Goal: Ask a question

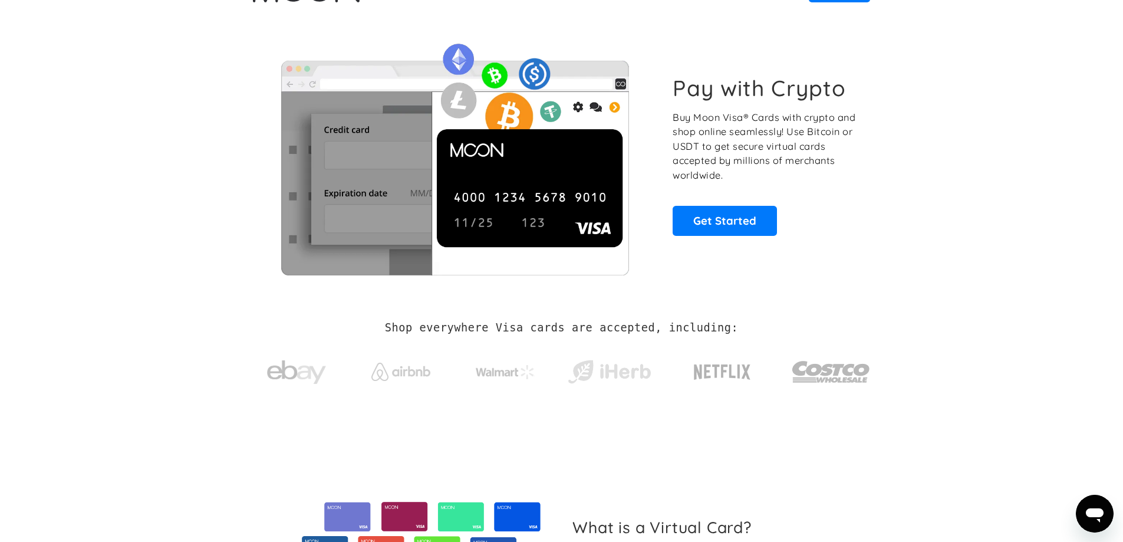
drag, startPoint x: 748, startPoint y: 261, endPoint x: 706, endPoint y: 126, distance: 141.2
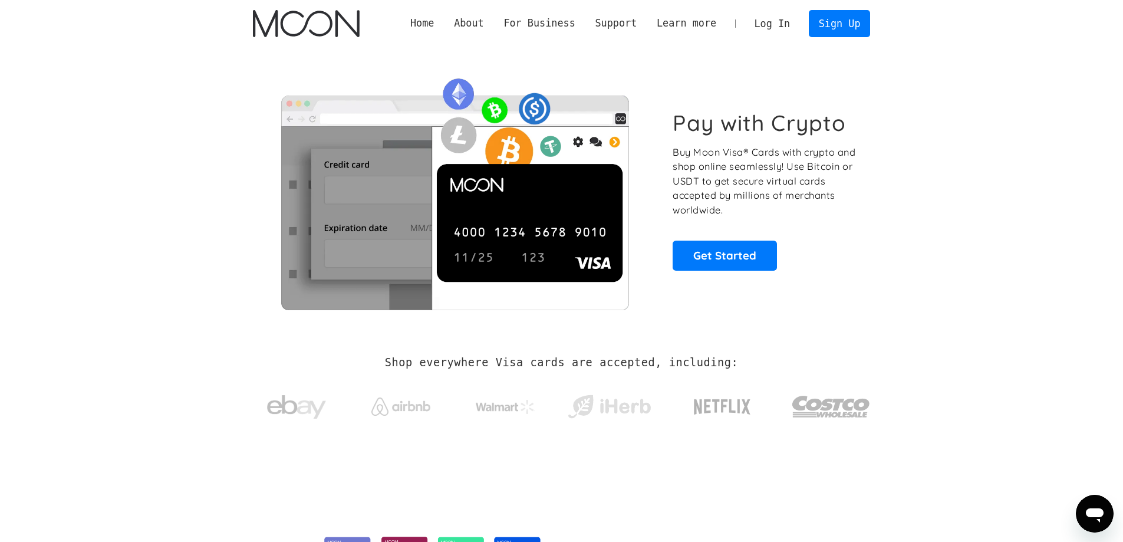
click at [699, 238] on div "Pay with Crypto Buy Moon Visa® Cards with crypto and shop online seamlessly! Us…" at bounding box center [765, 190] width 185 height 160
click at [700, 242] on link "Get Started" at bounding box center [725, 255] width 104 height 29
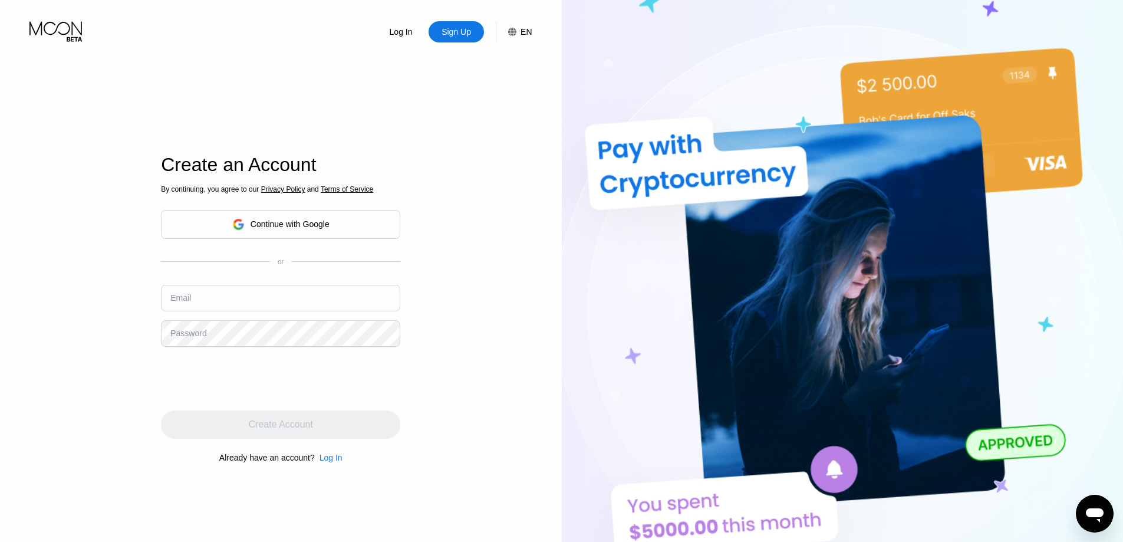
click at [314, 233] on div "Continue with Google" at bounding box center [280, 224] width 239 height 29
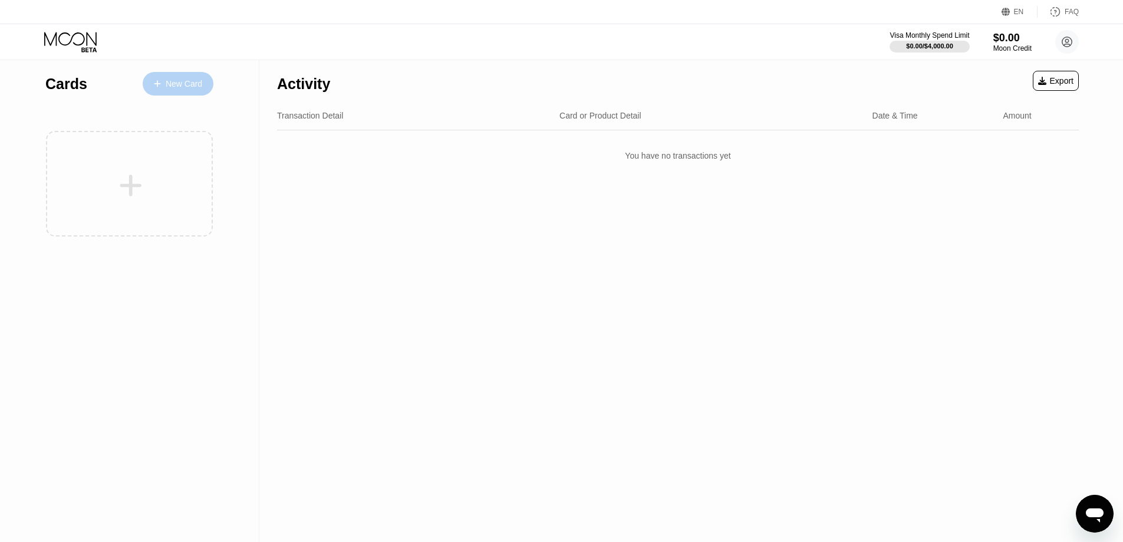
click at [195, 88] on div "New Card" at bounding box center [184, 84] width 37 height 10
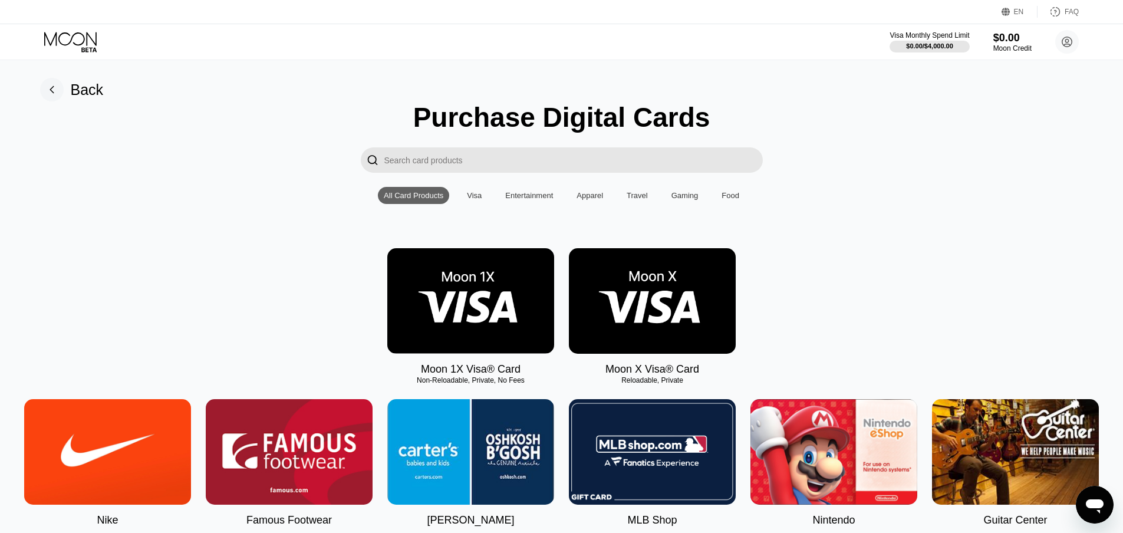
click at [516, 294] on img at bounding box center [470, 301] width 167 height 106
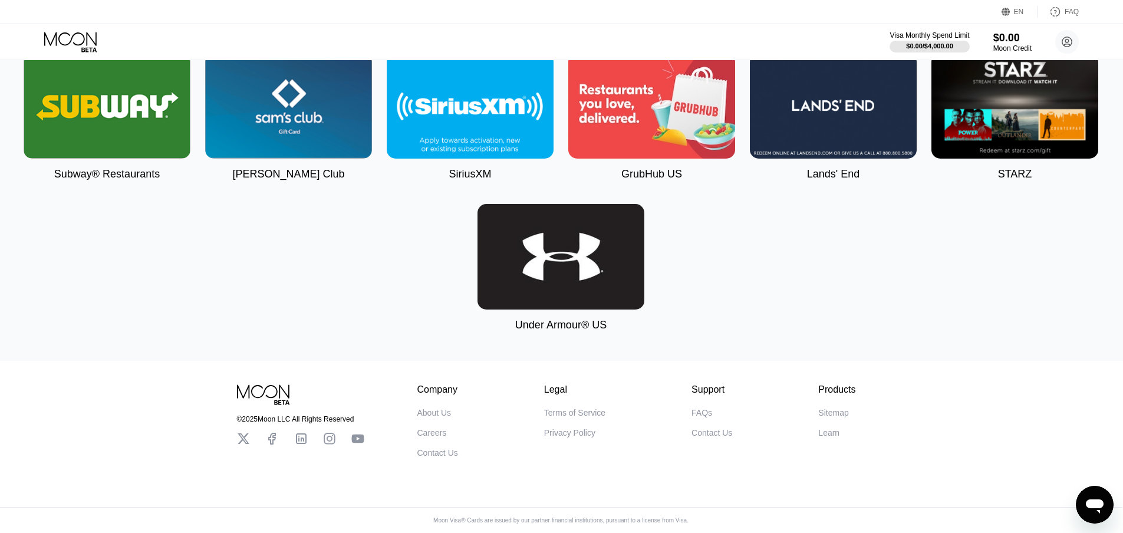
scroll to position [2505, 1]
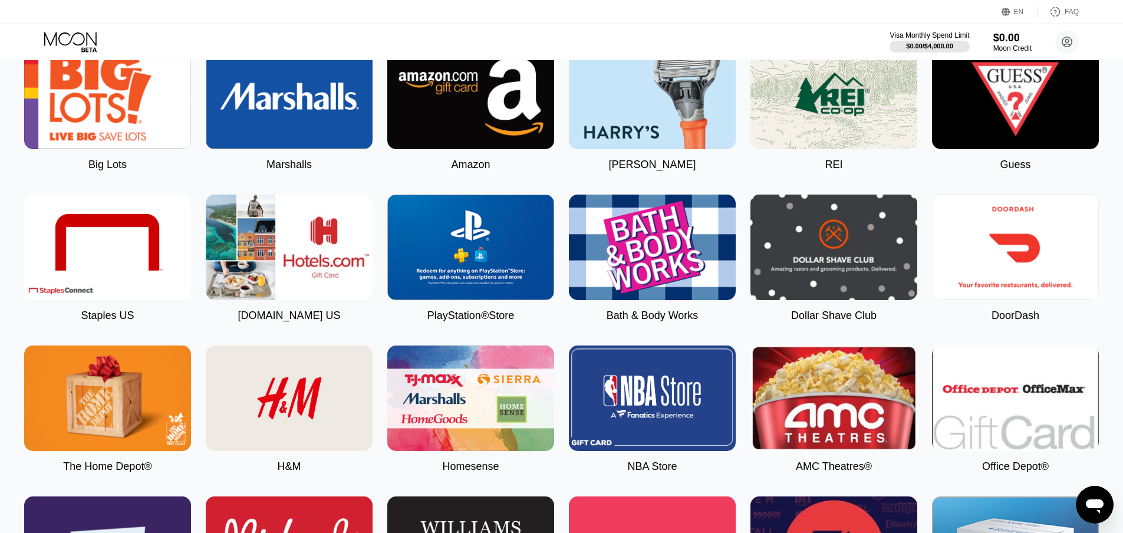
drag, startPoint x: 765, startPoint y: 226, endPoint x: 729, endPoint y: 70, distance: 161.0
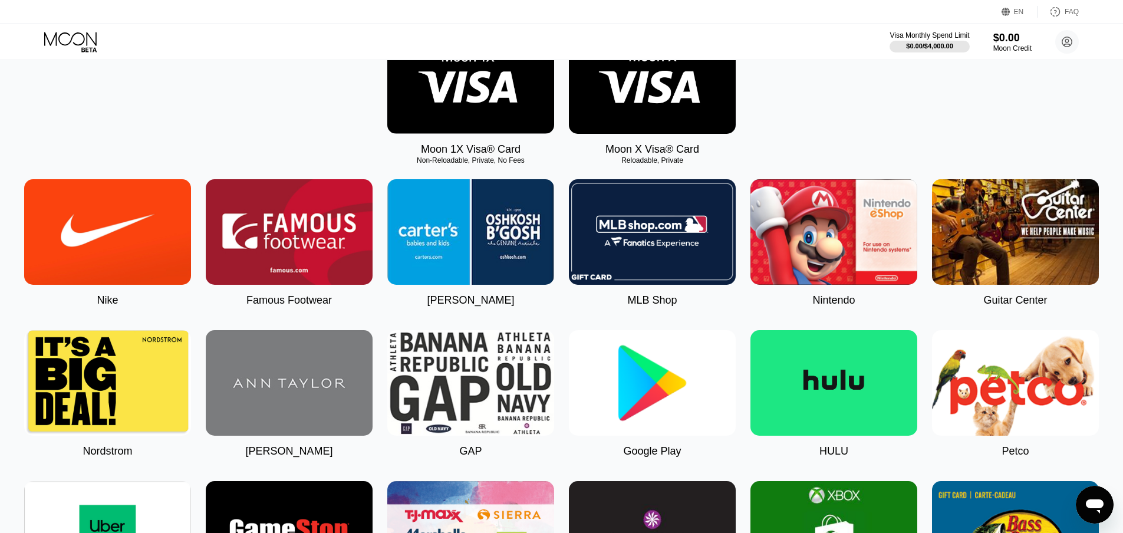
scroll to position [0, 0]
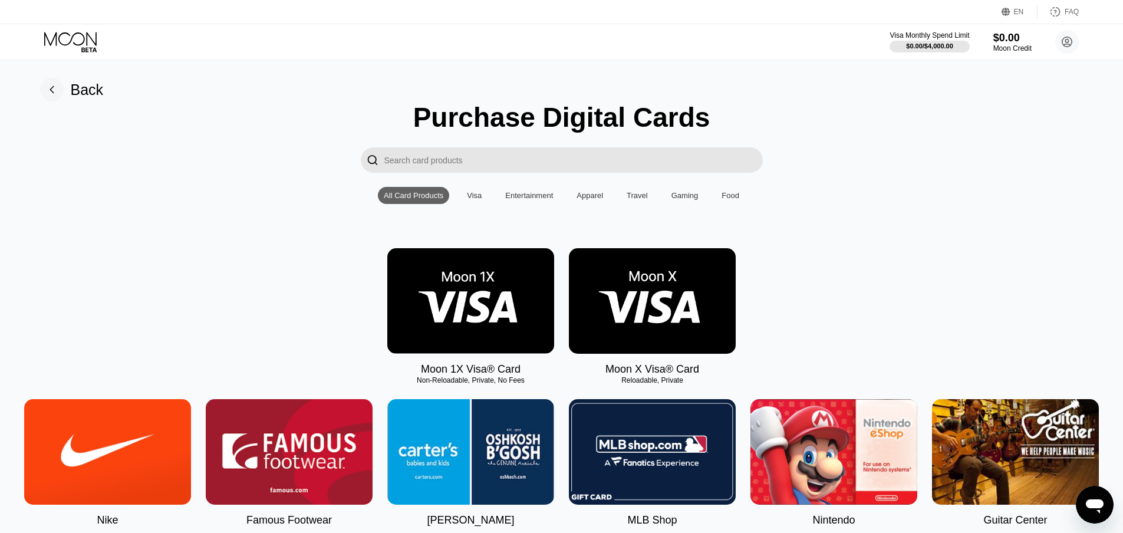
click at [471, 200] on div "Visa" at bounding box center [474, 195] width 15 height 9
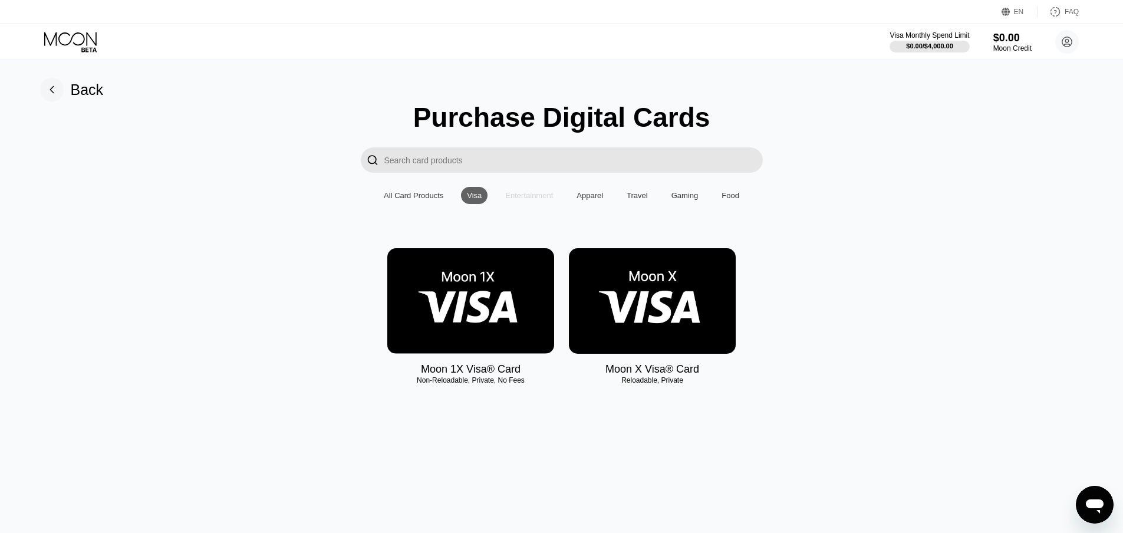
click at [547, 200] on div "Entertainment" at bounding box center [529, 195] width 48 height 9
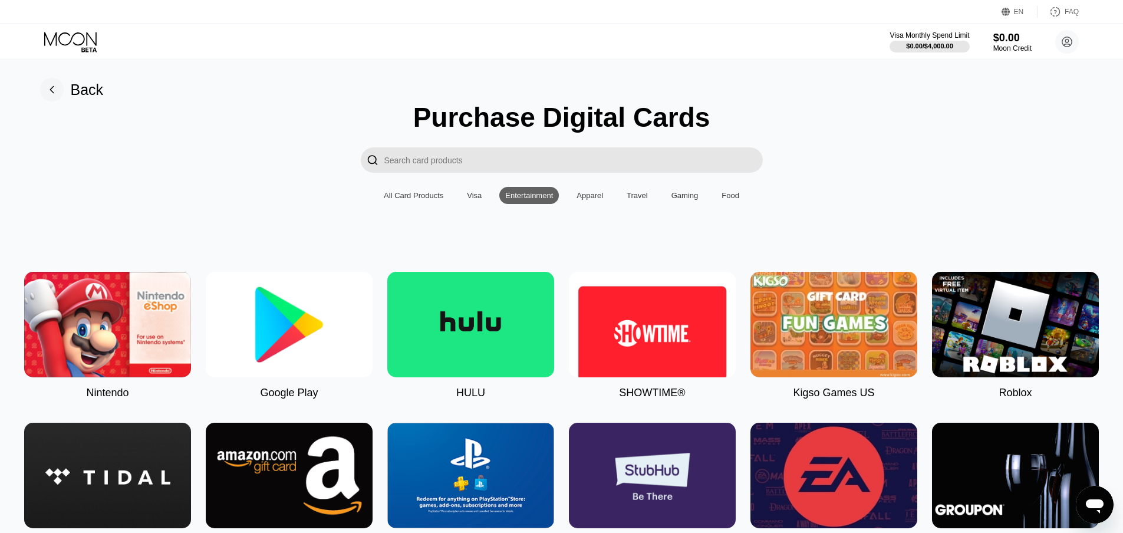
click at [594, 199] on div "Apparel" at bounding box center [590, 195] width 27 height 9
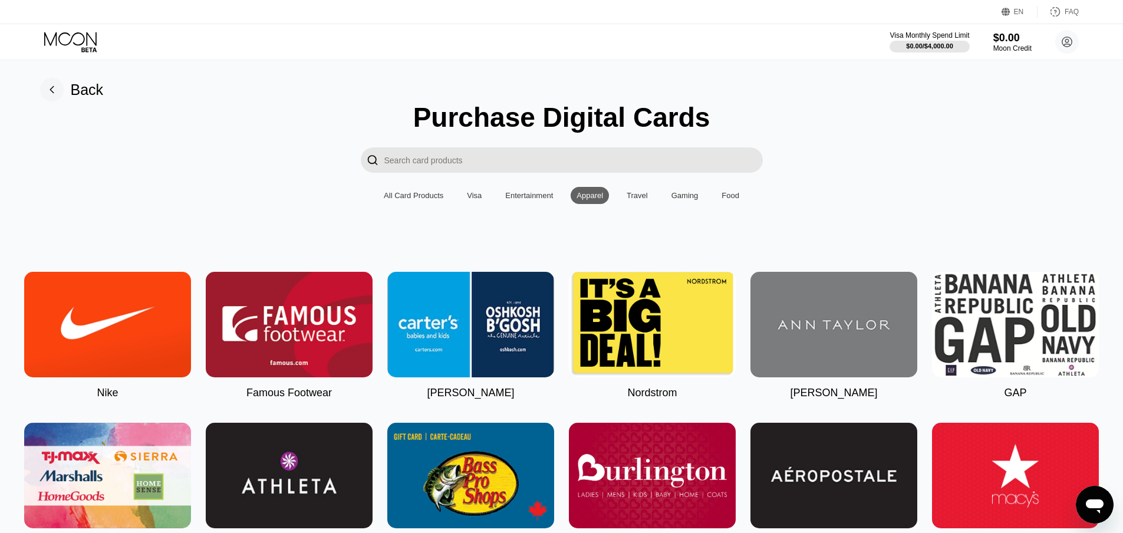
click at [550, 200] on div "Entertainment" at bounding box center [529, 195] width 48 height 9
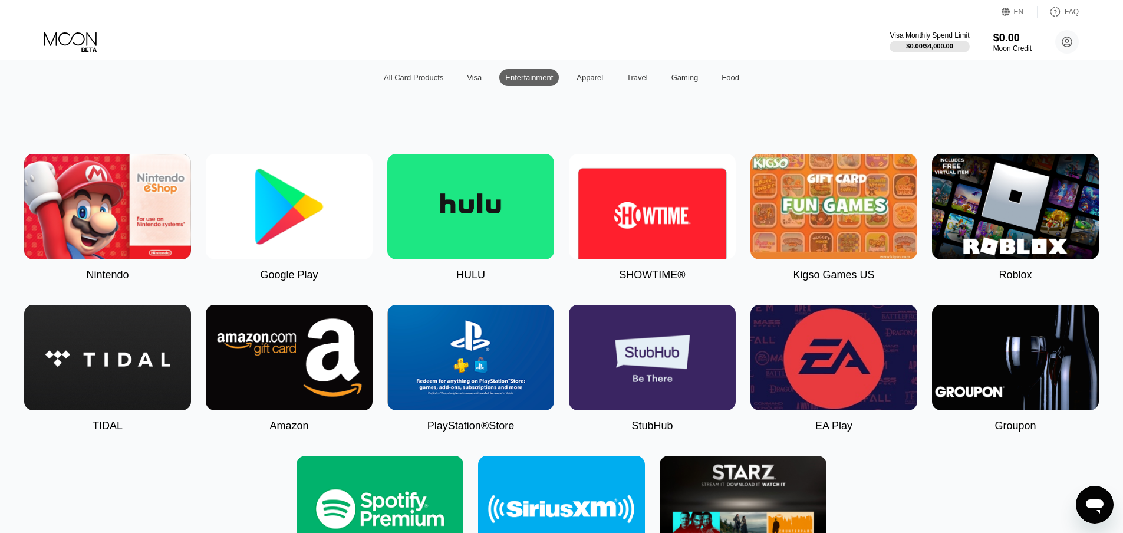
scroll to position [236, 0]
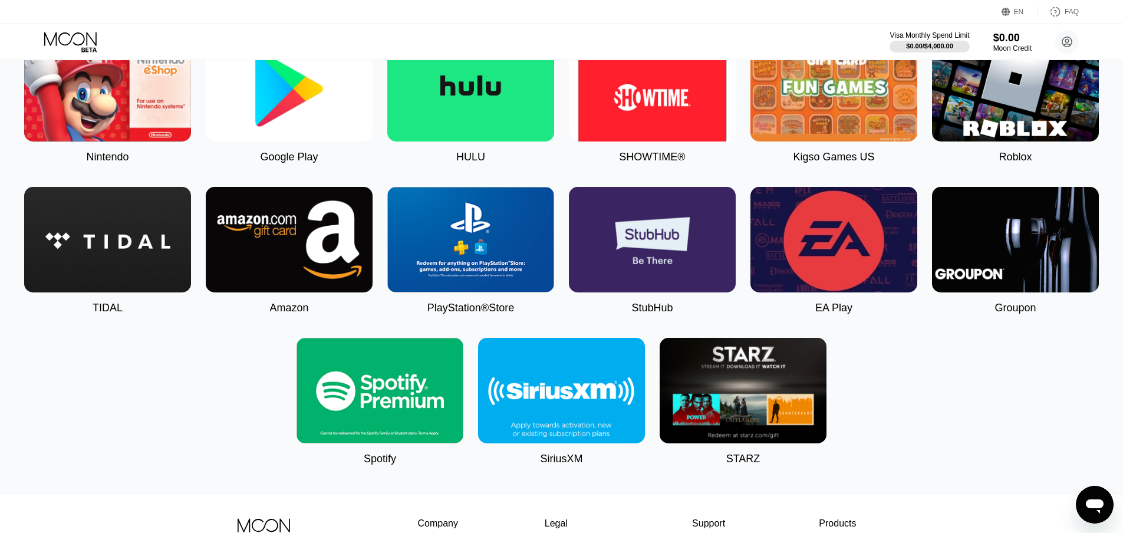
click at [375, 397] on img at bounding box center [380, 391] width 167 height 106
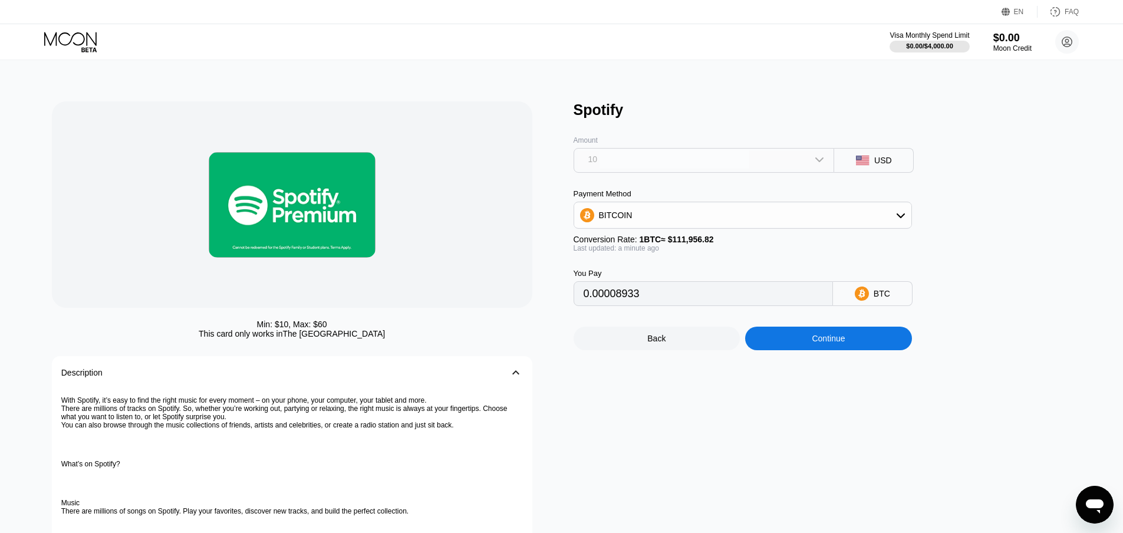
click at [722, 159] on div "10" at bounding box center [704, 159] width 253 height 19
click at [863, 125] on div "Amount 10 10 30 60 USD" at bounding box center [762, 146] width 377 height 54
click at [972, 208] on div "Spotify Amount 10 10 30 60 USD Payment Method BITCOIN Conversion Rate: 1 BTC ≈ …" at bounding box center [829, 448] width 510 height 695
click at [777, 171] on div "10" at bounding box center [704, 160] width 253 height 21
click at [739, 222] on div "BITCOIN" at bounding box center [742, 215] width 337 height 24
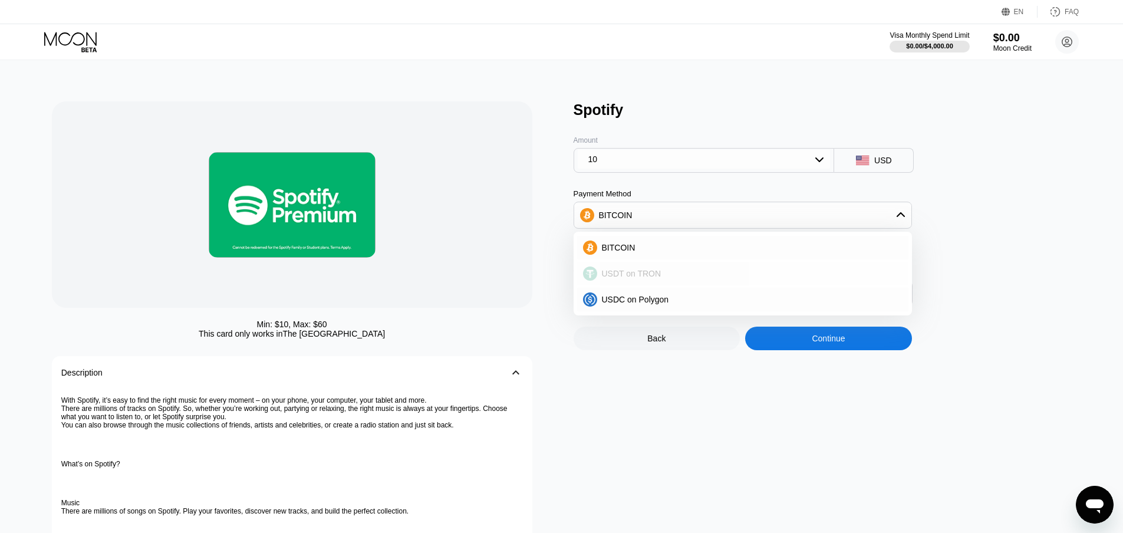
click at [690, 278] on div "USDT on TRON" at bounding box center [749, 273] width 305 height 9
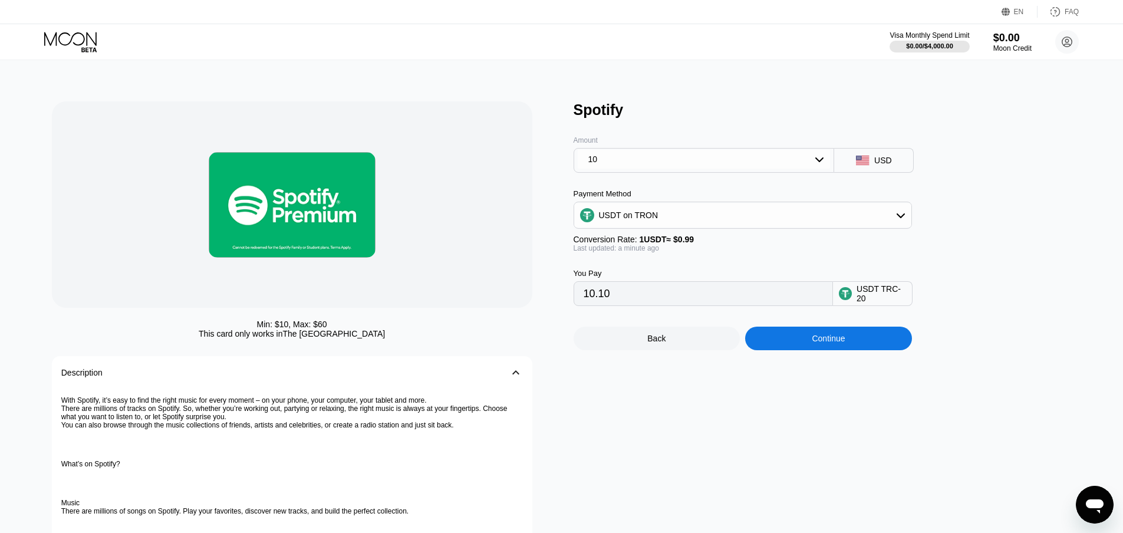
click at [683, 177] on div "Amount 10 USD Payment Method USDT on TRON Conversion Rate: 1 USDT ≈ $0.99 Last …" at bounding box center [762, 212] width 377 height 187
click at [690, 169] on div "10" at bounding box center [704, 159] width 253 height 19
click at [663, 235] on div "60" at bounding box center [704, 228] width 254 height 19
click at [708, 161] on div "60" at bounding box center [704, 159] width 253 height 19
click at [680, 190] on div "10" at bounding box center [704, 186] width 254 height 19
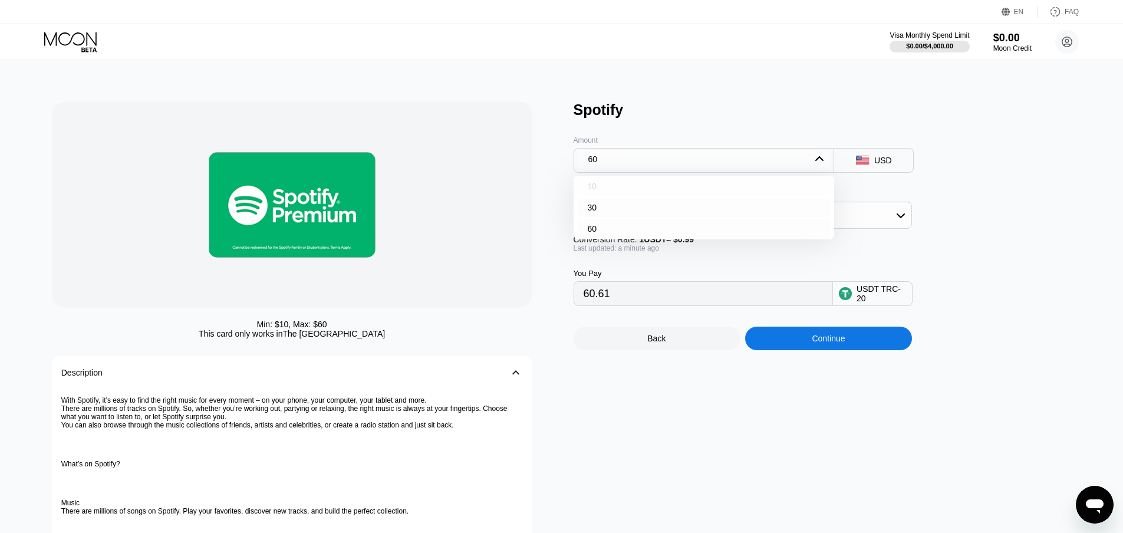
type input "10.10"
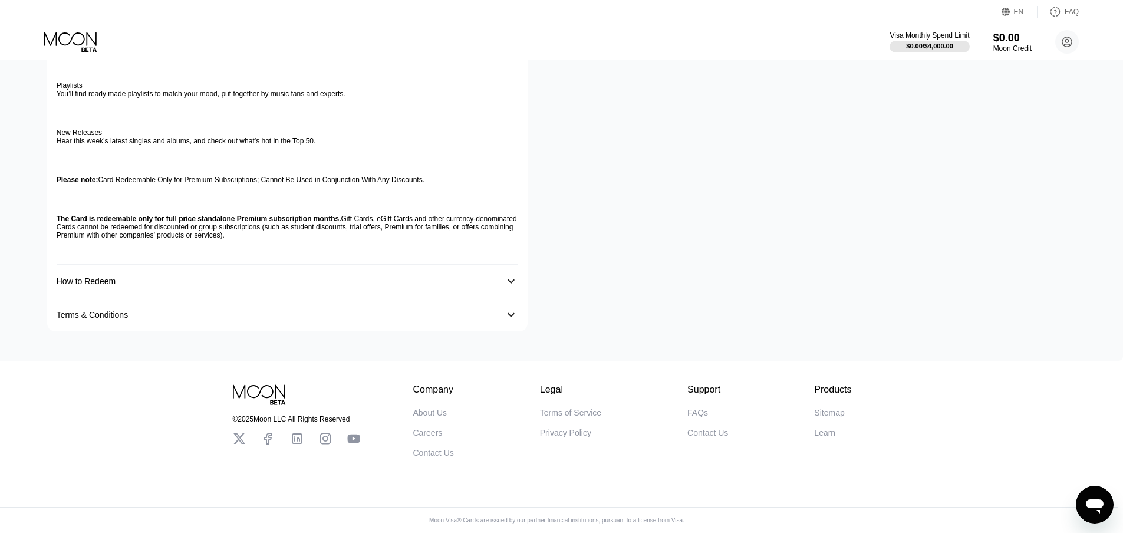
scroll to position [0, 5]
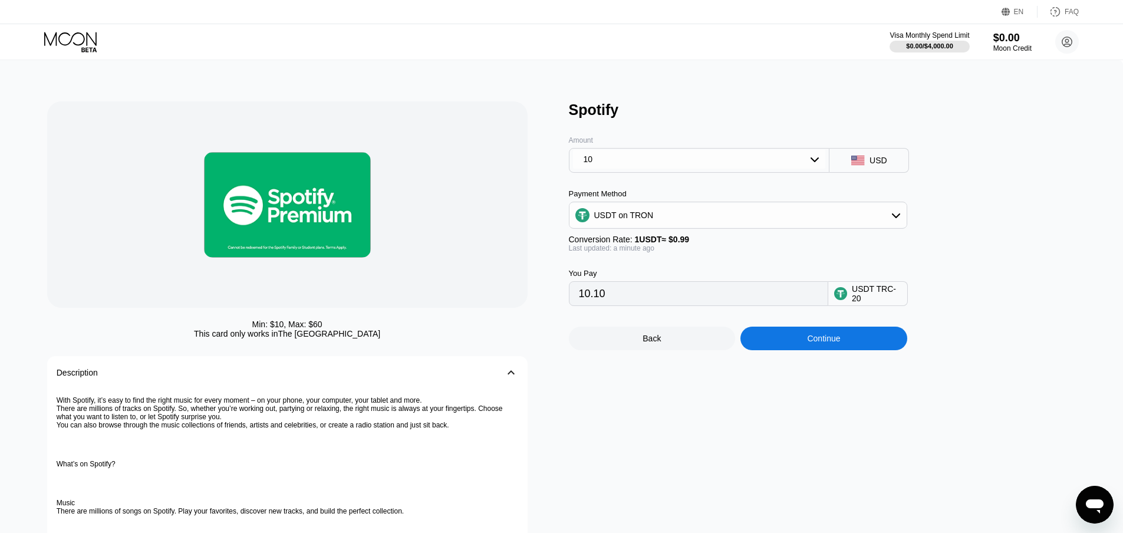
drag, startPoint x: 387, startPoint y: 361, endPoint x: 439, endPoint y: 169, distance: 198.5
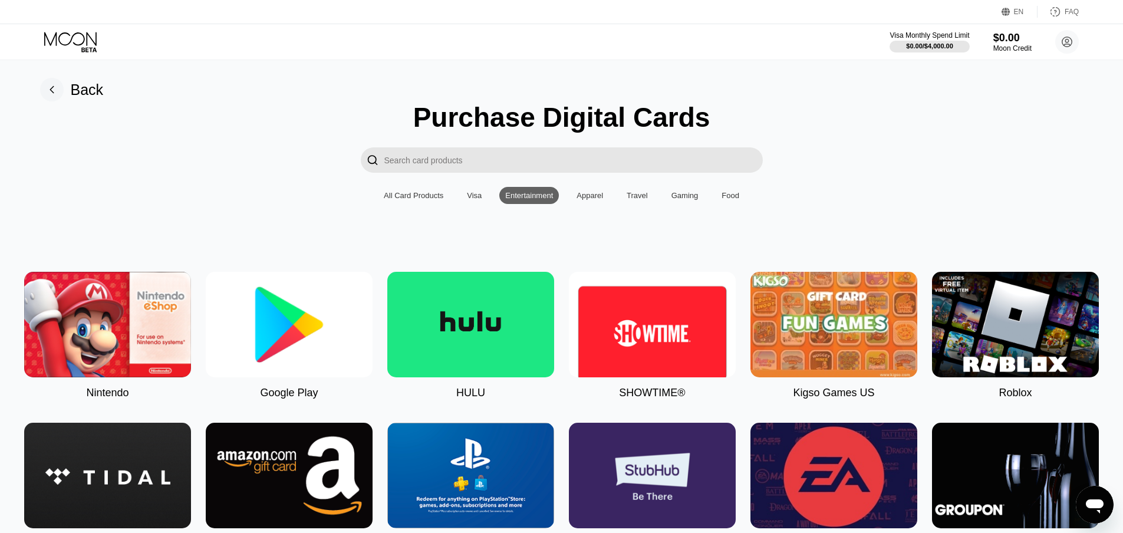
click at [402, 212] on div "Purchase Digital Cards  All Card Products Visa Entertainment Apparel Travel Ga…" at bounding box center [562, 401] width 1097 height 600
click at [405, 200] on div "All Card Products" at bounding box center [414, 195] width 60 height 9
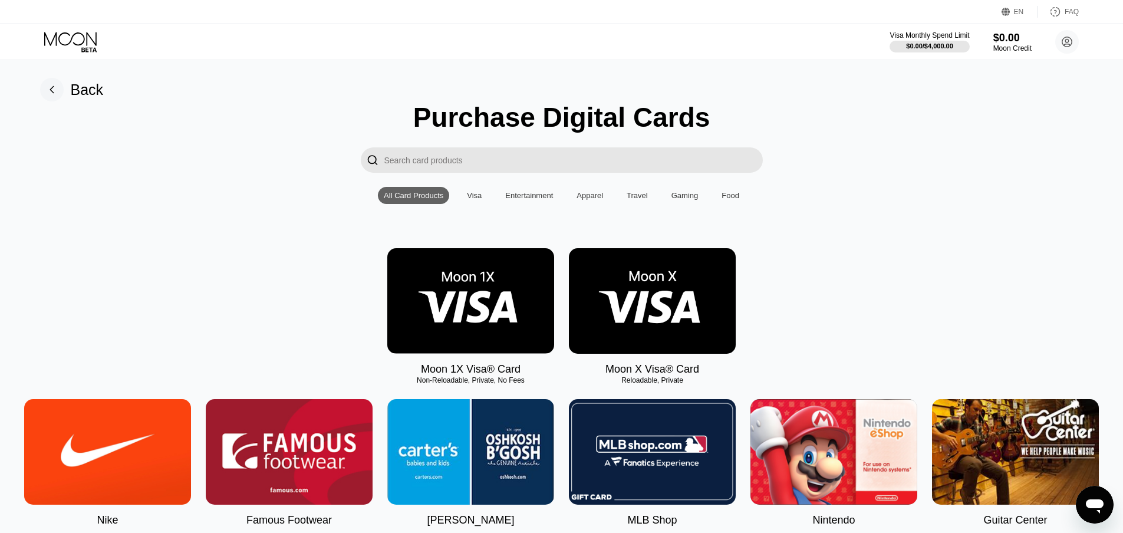
click at [433, 291] on img at bounding box center [470, 301] width 167 height 106
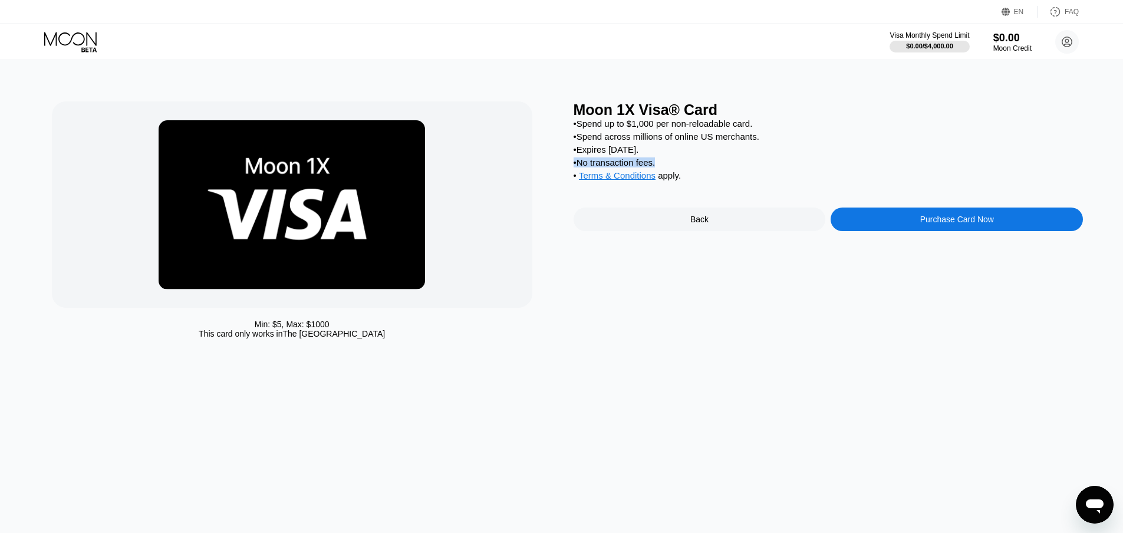
drag, startPoint x: 660, startPoint y: 172, endPoint x: 573, endPoint y: 176, distance: 87.4
click at [574, 167] on div "• No transaction fees." at bounding box center [829, 162] width 510 height 10
drag, startPoint x: 577, startPoint y: 149, endPoint x: 610, endPoint y: 142, distance: 33.8
click at [609, 142] on div "• Spend up to $1,000 per non-reloadable card. • Spend across millions of online…" at bounding box center [829, 153] width 510 height 68
click at [762, 154] on div "• Expires [DATE]." at bounding box center [829, 149] width 510 height 10
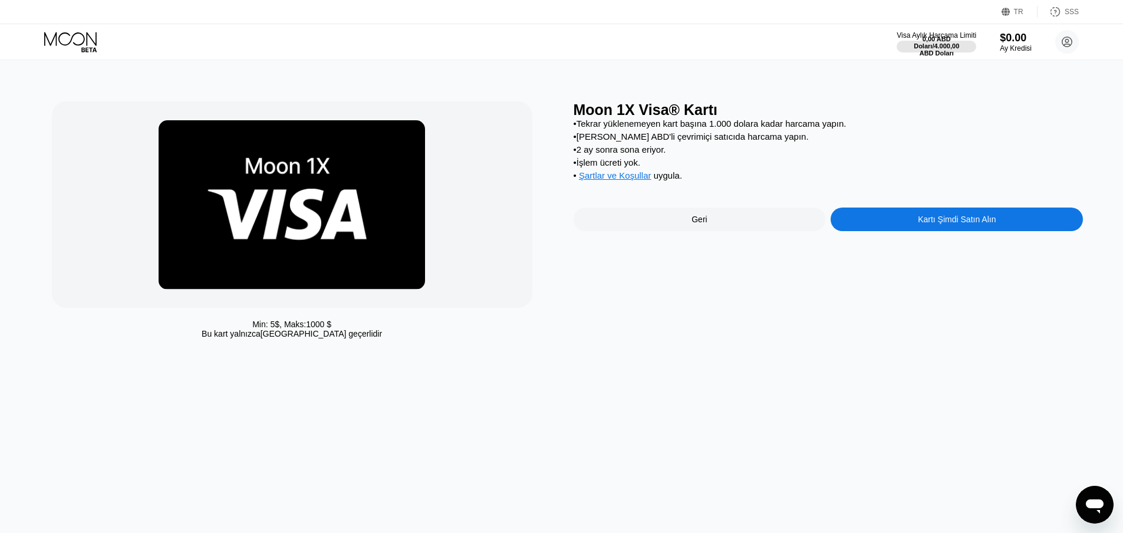
click at [543, 358] on div "Min: 5 $ , Maks: 1000 $ Bu kart yalnızca [GEOGRAPHIC_DATA] geçerlidir Moon 1X V…" at bounding box center [562, 296] width 1132 height 473
drag, startPoint x: 975, startPoint y: 387, endPoint x: 1008, endPoint y: 443, distance: 65.3
click at [975, 387] on div "Min: 5 $ , Maks: 1000 $ Bu kart yalnızca [GEOGRAPHIC_DATA] geçerlidir Moon 1X V…" at bounding box center [562, 296] width 1132 height 473
click at [1085, 504] on icon "Mesajlaşma penceresini aç" at bounding box center [1094, 504] width 21 height 21
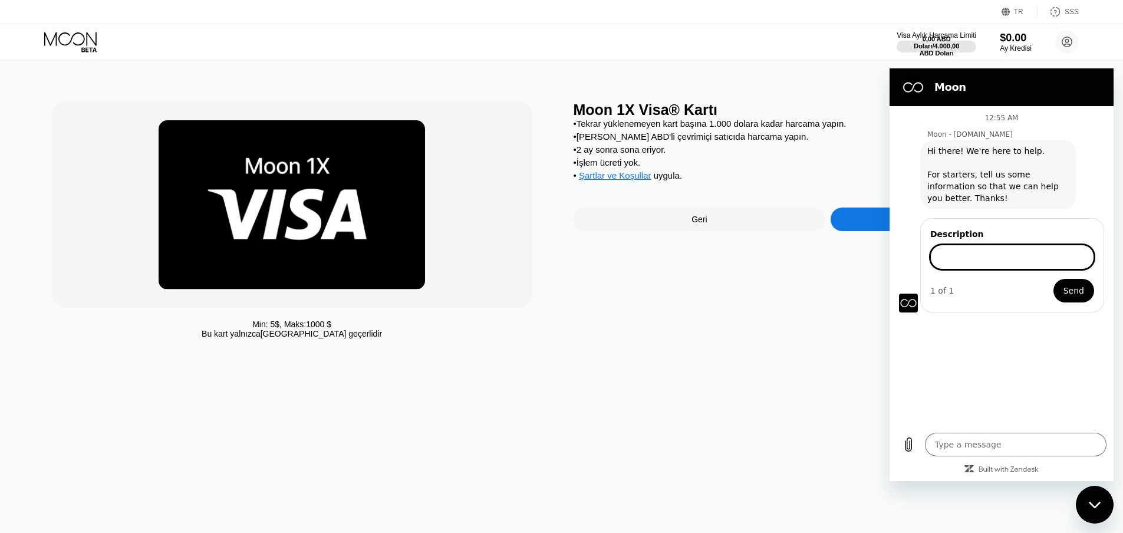
click at [1010, 265] on input "Description" at bounding box center [1012, 257] width 164 height 25
drag, startPoint x: 988, startPoint y: 244, endPoint x: 924, endPoint y: 238, distance: 64.0
click at [924, 238] on div "Description 1 of 1 Send" at bounding box center [1012, 265] width 184 height 94
copy label "D"
click at [977, 263] on input "Description" at bounding box center [1012, 257] width 164 height 25
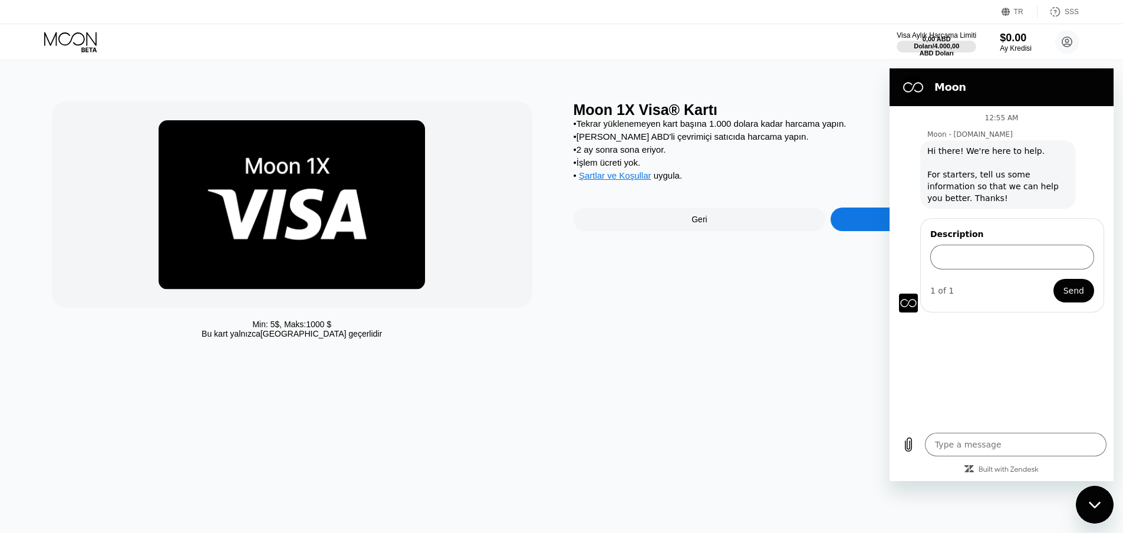
type textarea "x"
type input "q"
type textarea "x"
type input "question"
drag, startPoint x: 1011, startPoint y: 267, endPoint x: 846, endPoint y: 264, distance: 164.5
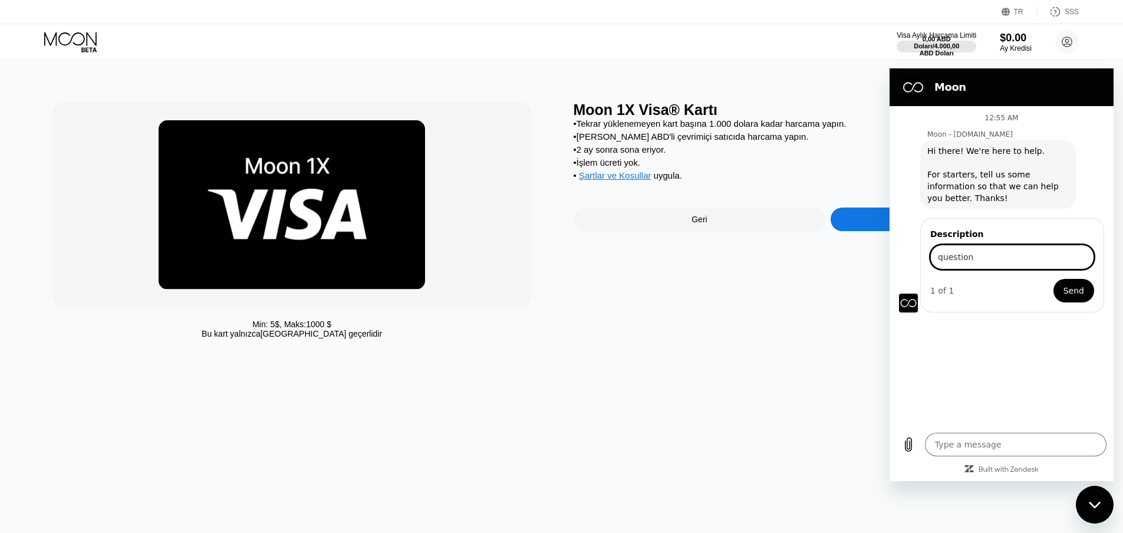
click at [890, 264] on html "Moon 12:55 AM Moon - [DOMAIN_NAME] Moon - [DOMAIN_NAME] says: Hi there! We're h…" at bounding box center [1002, 274] width 224 height 413
drag, startPoint x: 563, startPoint y: 116, endPoint x: 668, endPoint y: 120, distance: 105.0
click at [668, 120] on div "Min: 5 $ , Maks: 1000 $ Bu kart yalnızca [GEOGRAPHIC_DATA] geçerlidir Moon 1X V…" at bounding box center [562, 222] width 1020 height 243
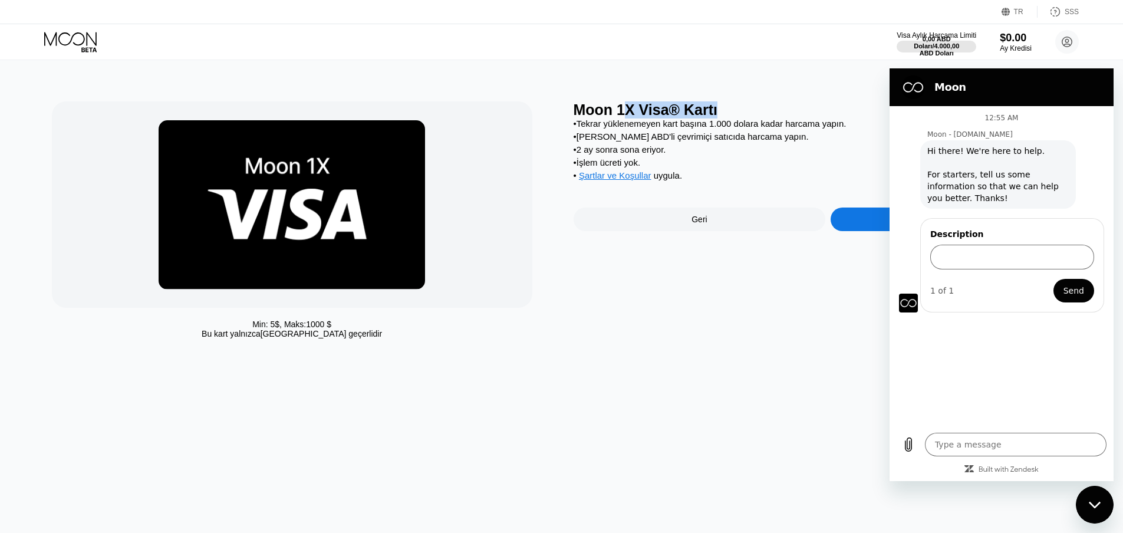
drag, startPoint x: 720, startPoint y: 114, endPoint x: 619, endPoint y: 106, distance: 101.1
click at [621, 106] on div "Moon 1X Visa® Kartı" at bounding box center [829, 109] width 510 height 17
click at [619, 106] on font "Moon 1X Visa® Kartı" at bounding box center [646, 109] width 144 height 17
drag, startPoint x: 664, startPoint y: 114, endPoint x: 577, endPoint y: 110, distance: 87.9
click at [577, 110] on font "Moon 1X Visa® Kartı" at bounding box center [646, 109] width 144 height 17
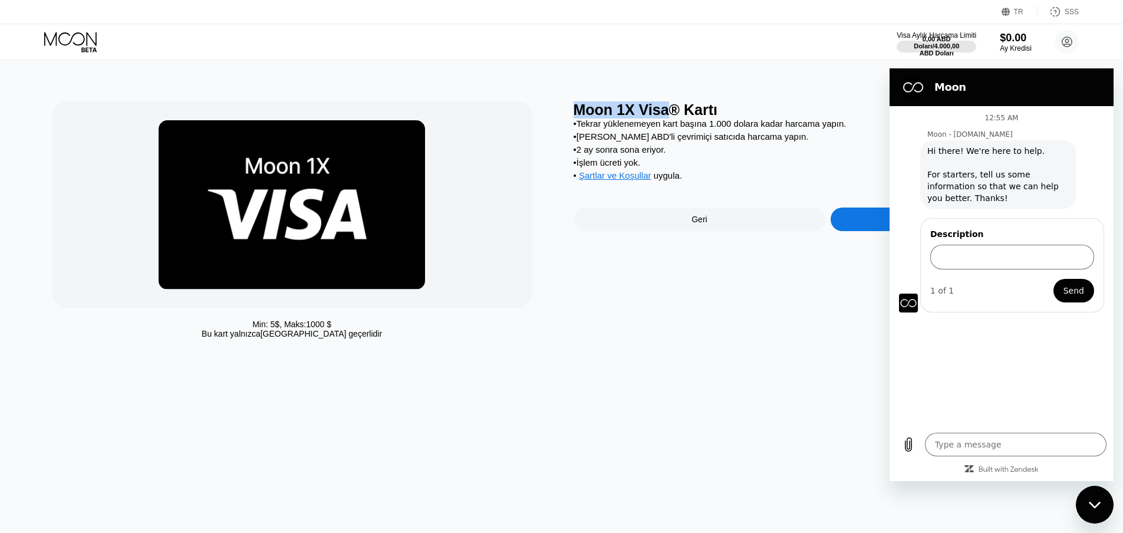
copy font "Moon 1X Visa"
click at [542, 136] on div "Min: 5 $ , Maks: 1000 $ Bu kart yalnızca [GEOGRAPHIC_DATA] geçerlidir" at bounding box center [307, 222] width 510 height 243
type textarea "x"
click at [1020, 268] on input "Description" at bounding box center [1012, 257] width 164 height 25
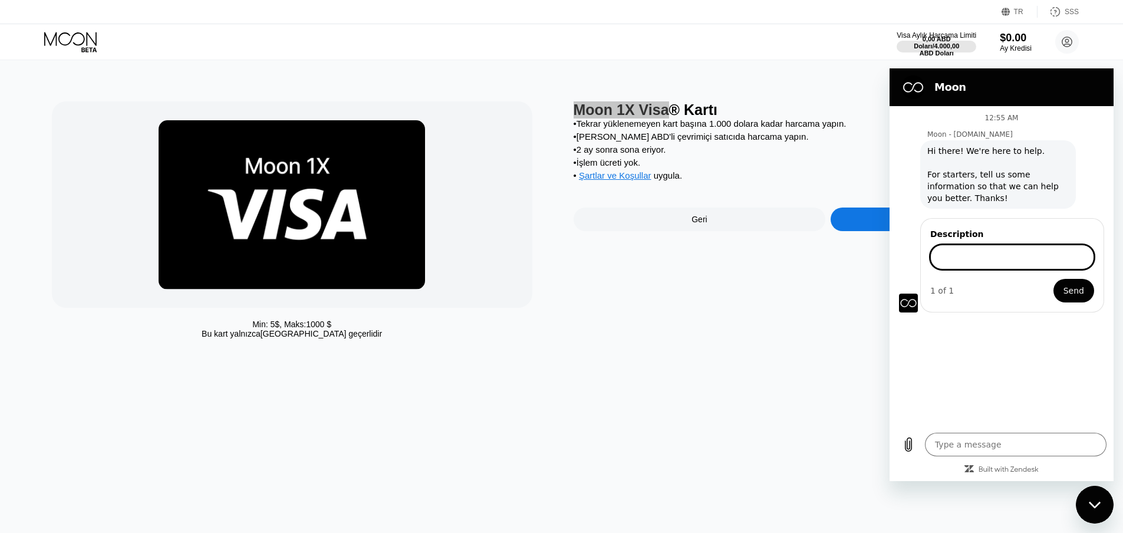
paste input "Can I pay for this Moon 1X in places like Steam and Riot Games with my Visa car…"
type input "Can I pay for this Moon 1X in places like Steam and Riot Games with my Visa car…"
type textarea "x"
type input "Can I pay for this Moon 1X in places like Steam and Riot Games with my Visa car…"
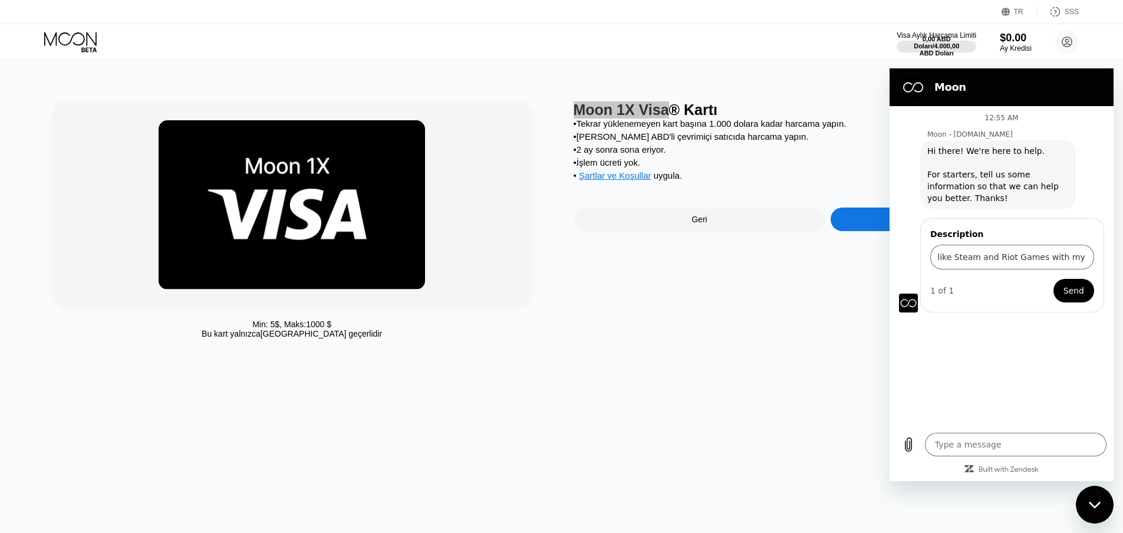
scroll to position [0, 0]
click at [1066, 291] on span "Send" at bounding box center [1074, 291] width 21 height 14
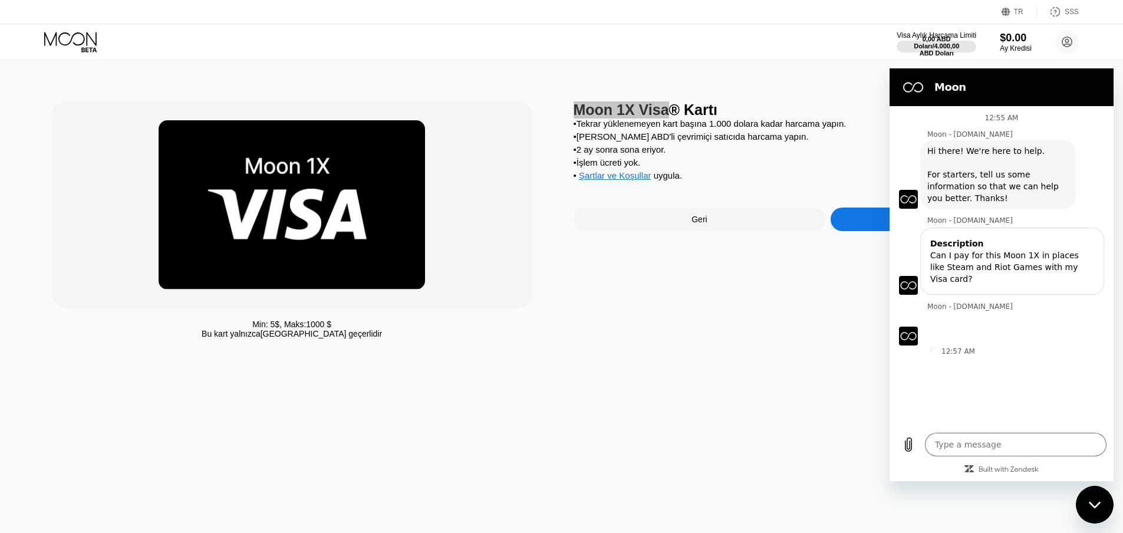
click at [997, 384] on div "12:55 AM Moon - [DOMAIN_NAME] Moon - [DOMAIN_NAME] says: Hi there! We're here t…" at bounding box center [1002, 266] width 224 height 320
drag, startPoint x: 948, startPoint y: 328, endPoint x: 922, endPoint y: 306, distance: 33.8
click at [922, 312] on div "Moon - [DOMAIN_NAME] says: Thanks! An agent will reply to you soon." at bounding box center [998, 328] width 156 height 33
copy span "Thanks! An agent will reply to you soon."
click at [1003, 414] on div "12:55 AM Moon - [DOMAIN_NAME] Moon - [DOMAIN_NAME] says: Hi there! We're here t…" at bounding box center [1002, 266] width 224 height 320
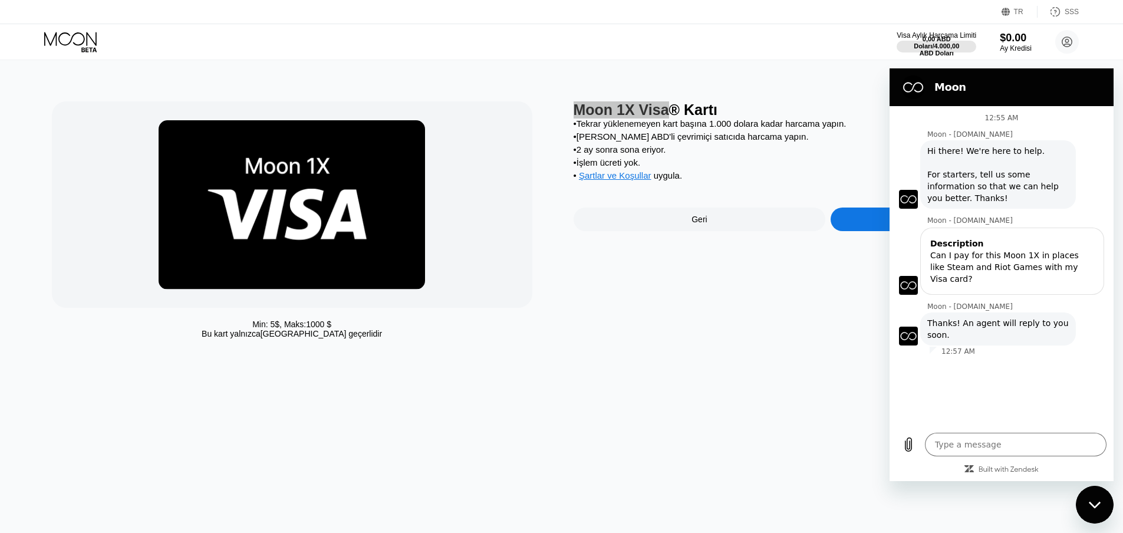
type textarea "x"
